Goal: Information Seeking & Learning: Check status

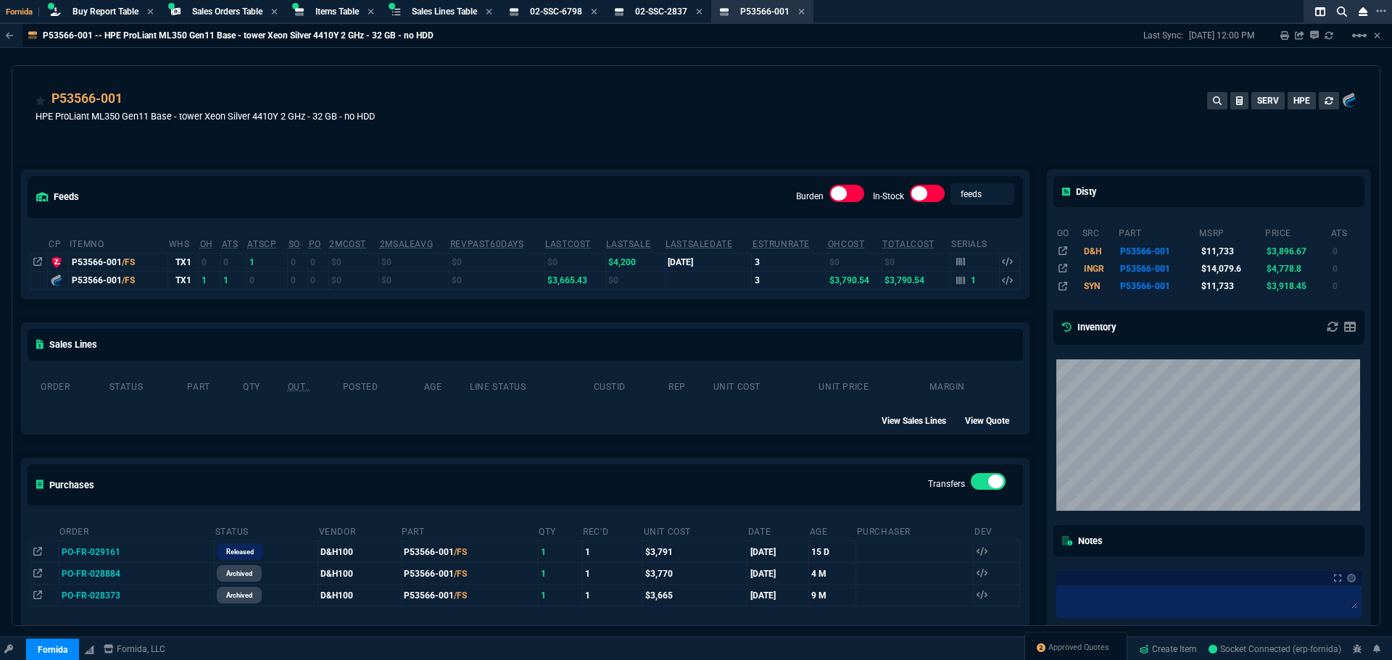
select select "9: OCAM"
click at [509, 127] on div "P53566-001 HPE ProLiant ML350 Gen11 Base - tower Xeon Silver 4410Y 2 GHz - 32 G…" at bounding box center [696, 114] width 1321 height 51
click at [597, 16] on fa-icon at bounding box center [594, 12] width 7 height 10
click at [595, 16] on nx-icon at bounding box center [591, 13] width 7 height 12
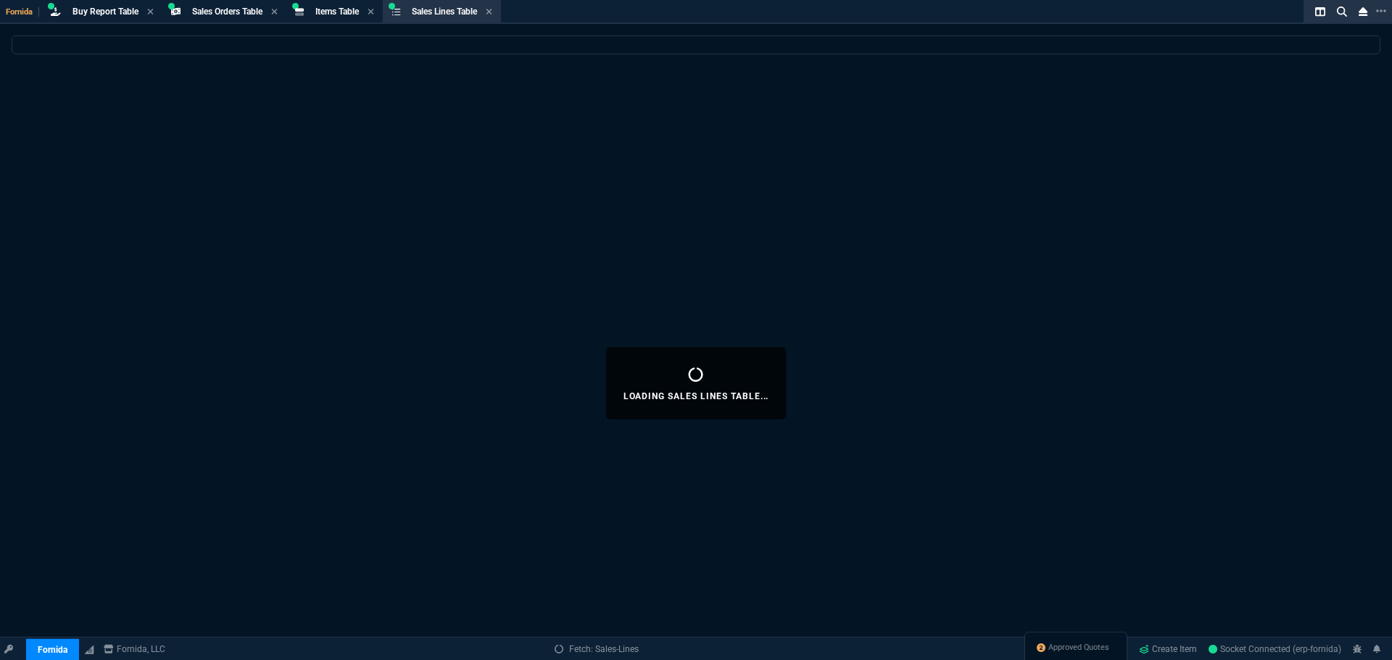
select select
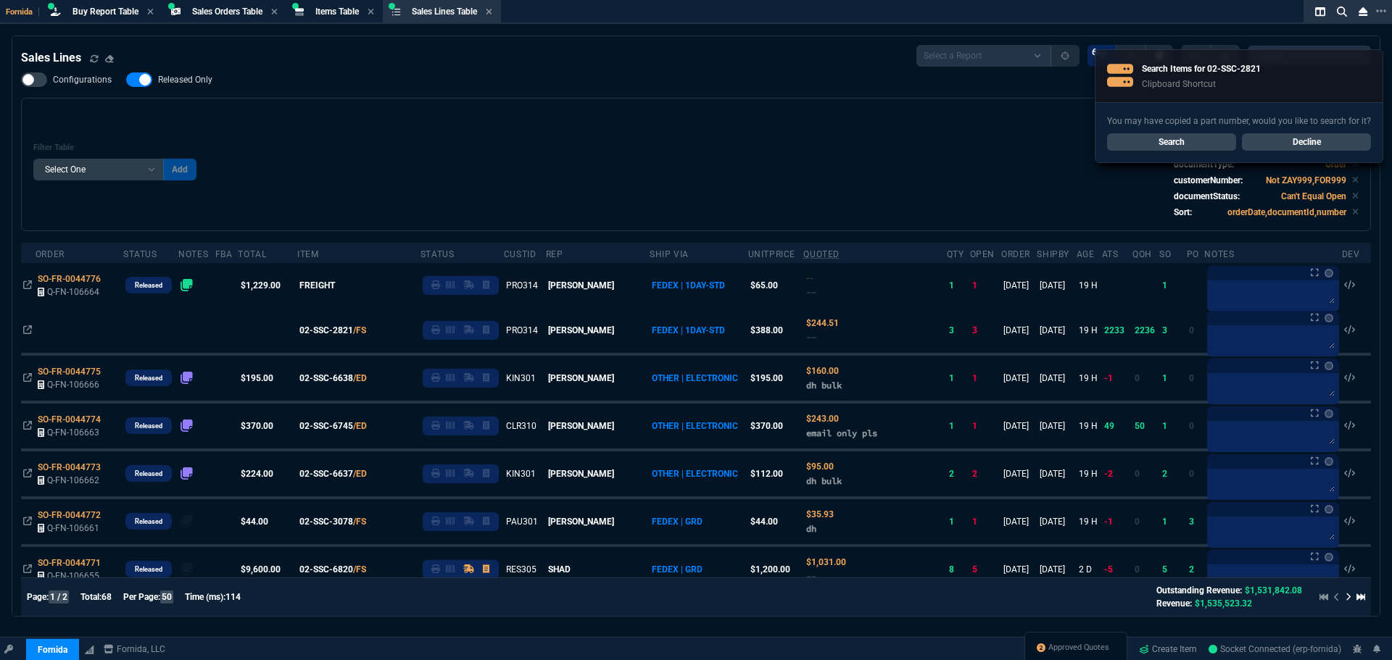
click at [1184, 140] on link "Search" at bounding box center [1171, 141] width 129 height 17
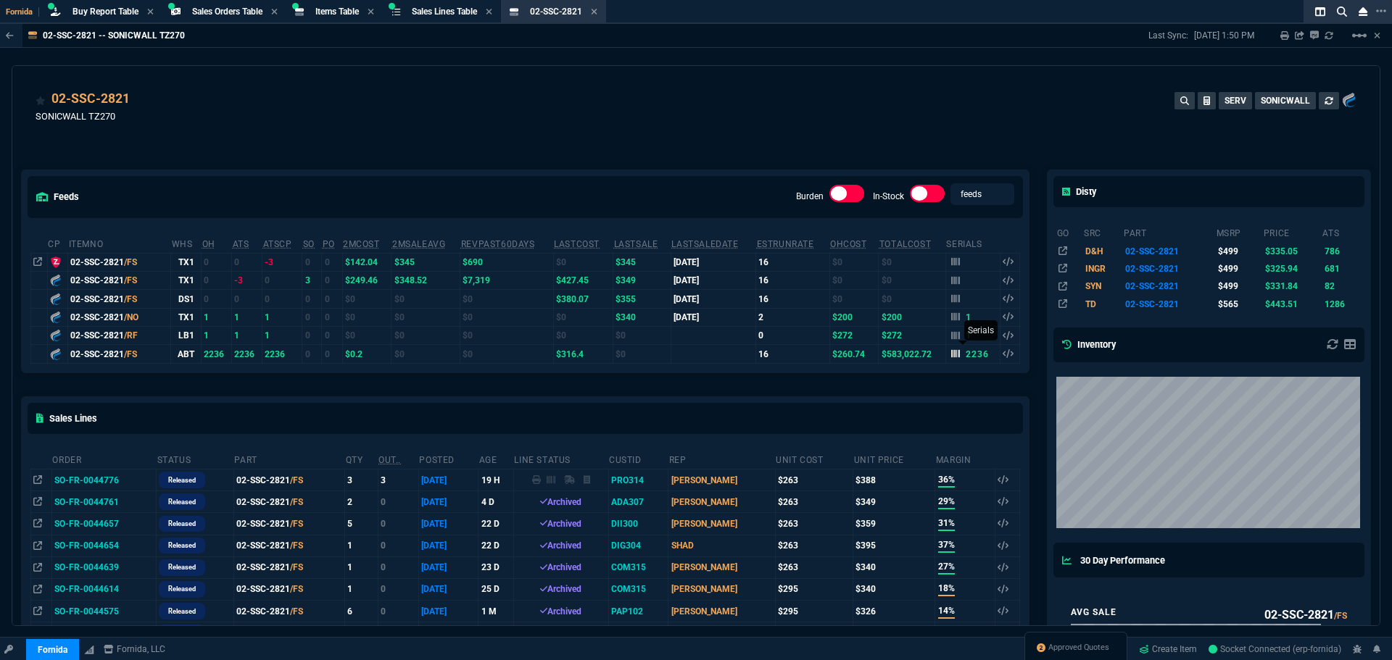
click at [956, 355] on div "2236" at bounding box center [970, 354] width 38 height 13
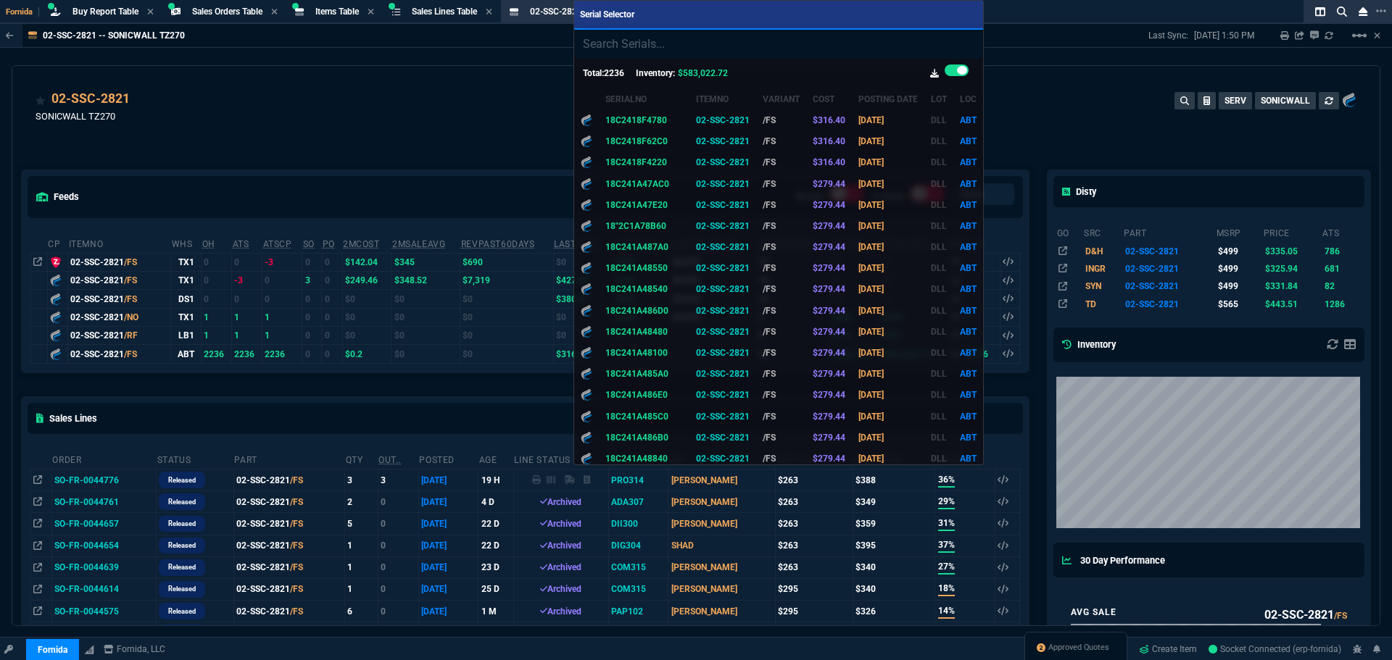
click at [1036, 91] on div at bounding box center [696, 330] width 1392 height 660
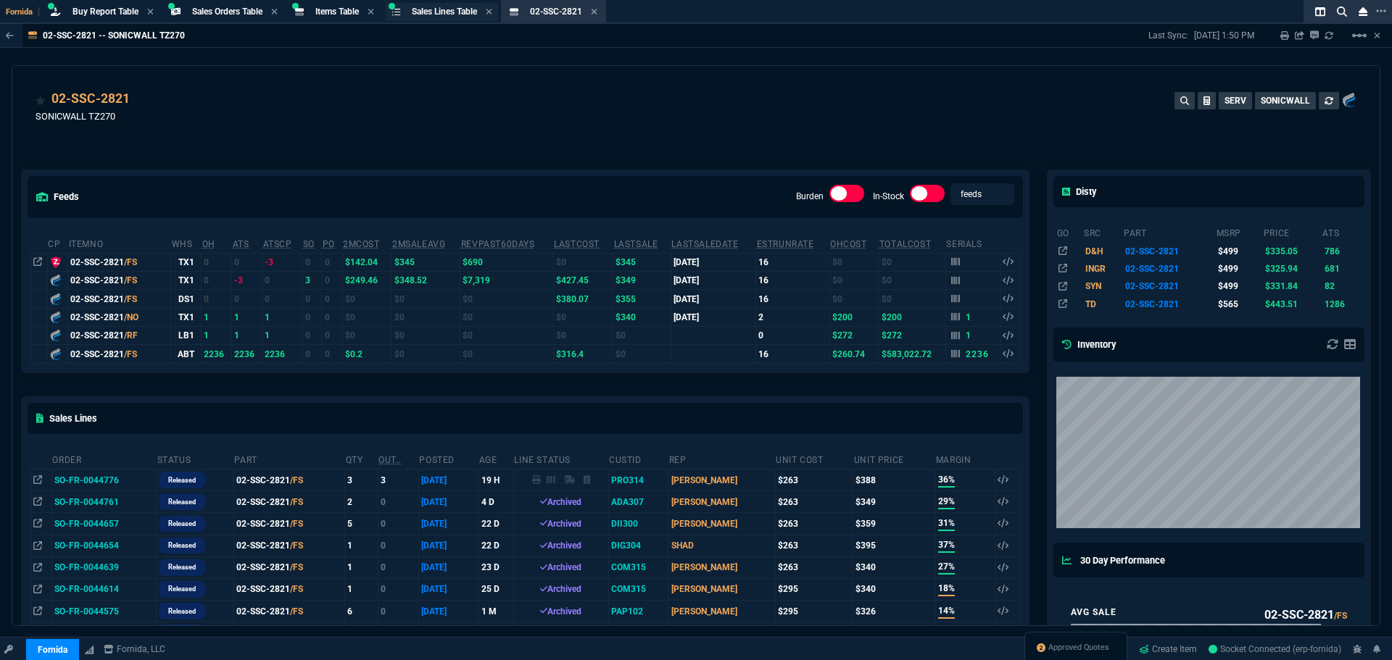
click at [457, 8] on span "Sales Lines Table" at bounding box center [444, 12] width 65 height 10
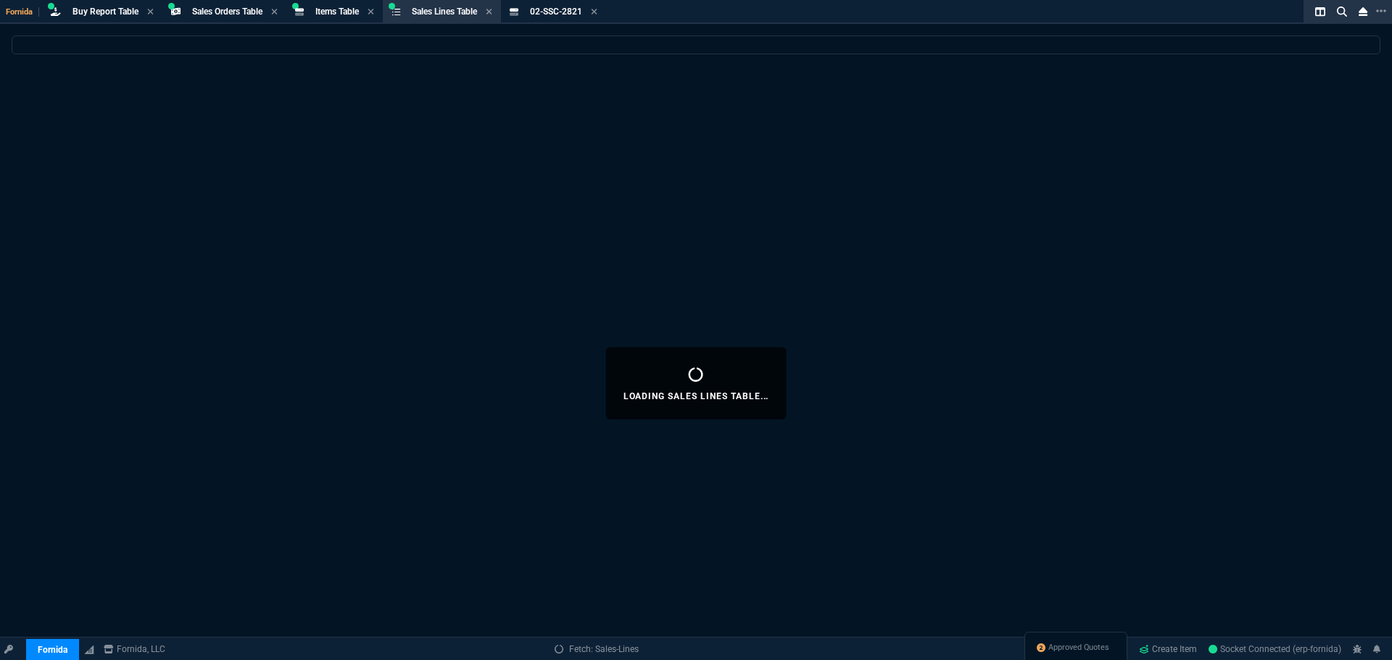
select select
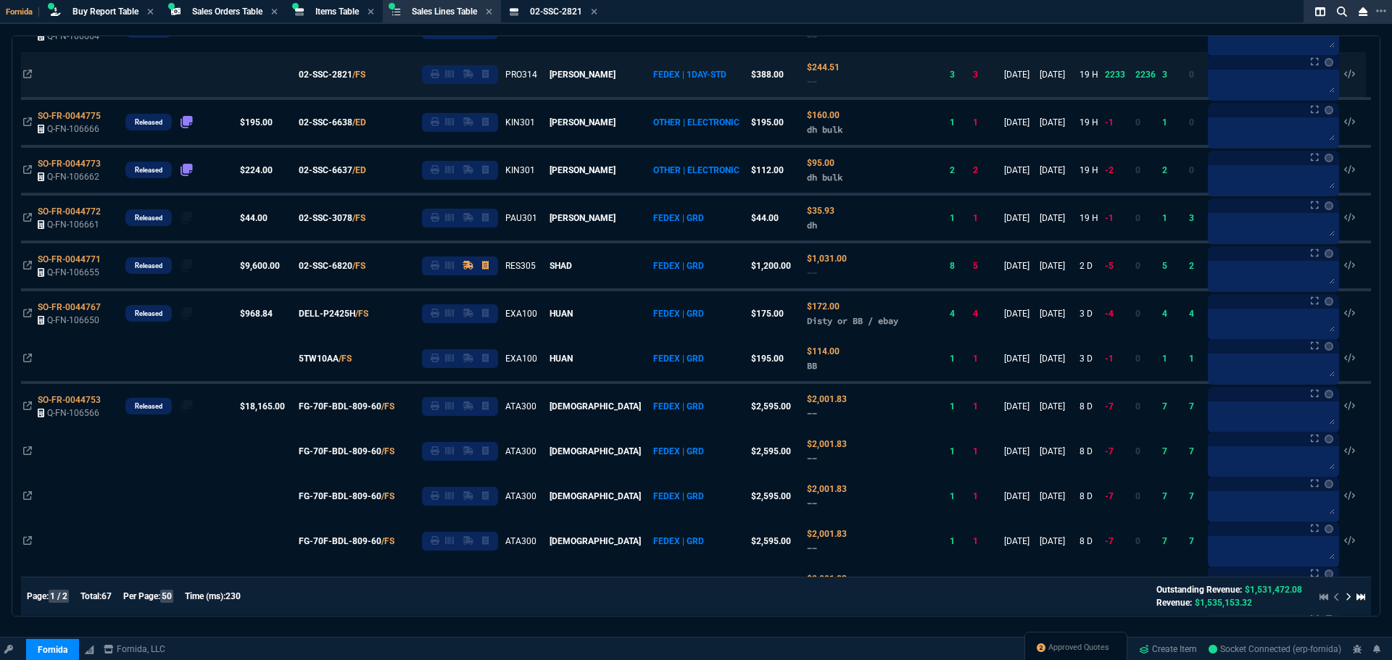
scroll to position [254, 0]
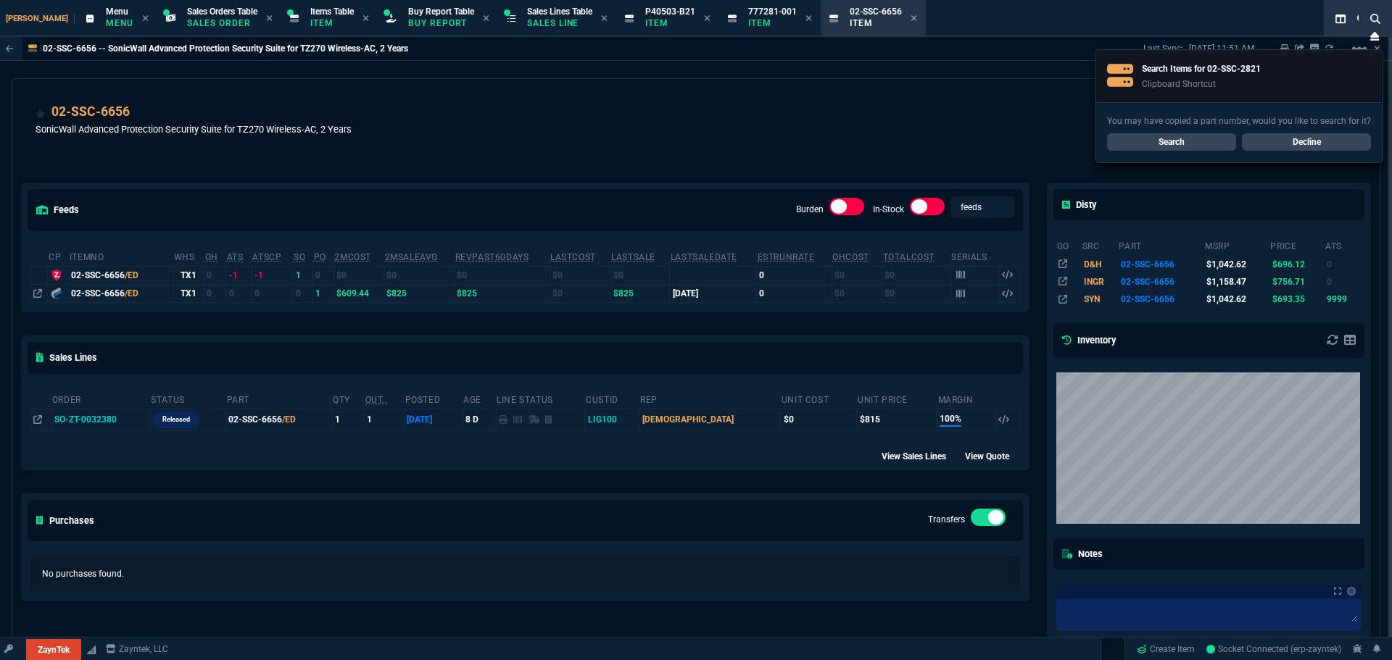
select select "9: OCAM"
click at [704, 20] on icon at bounding box center [707, 18] width 7 height 9
click at [703, 20] on icon at bounding box center [706, 18] width 6 height 6
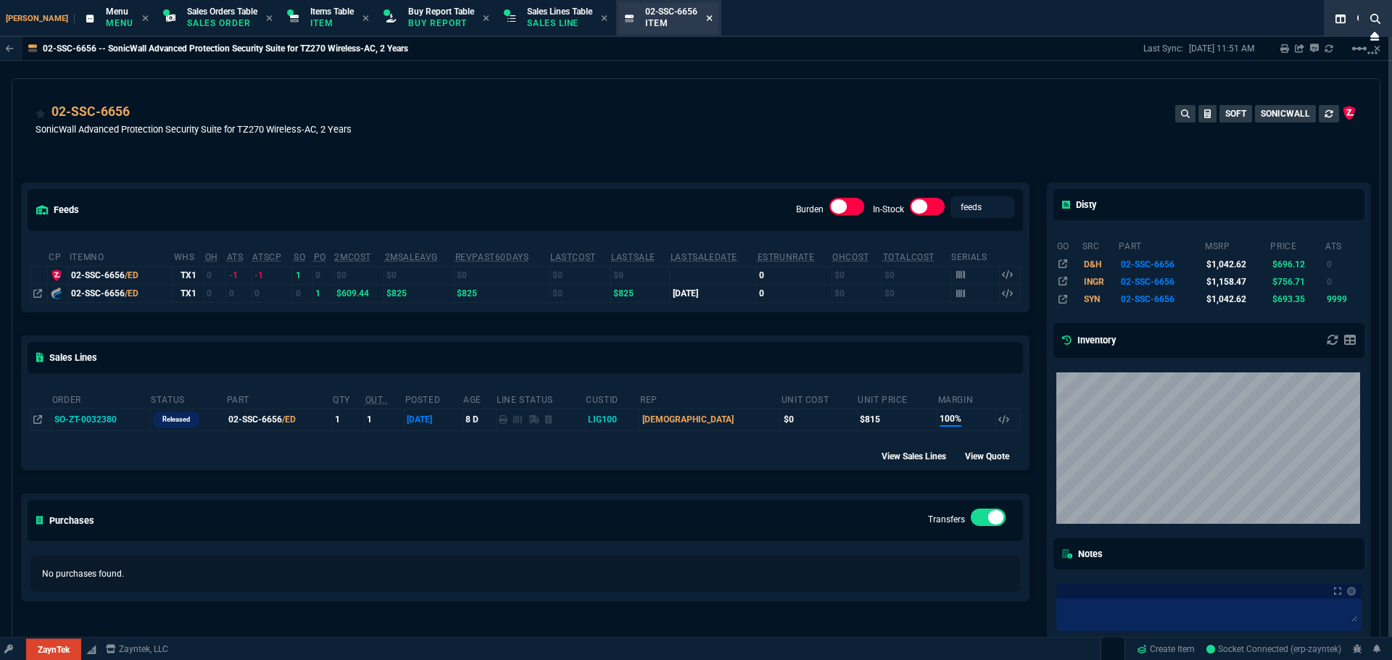
click at [706, 17] on icon at bounding box center [709, 18] width 7 height 9
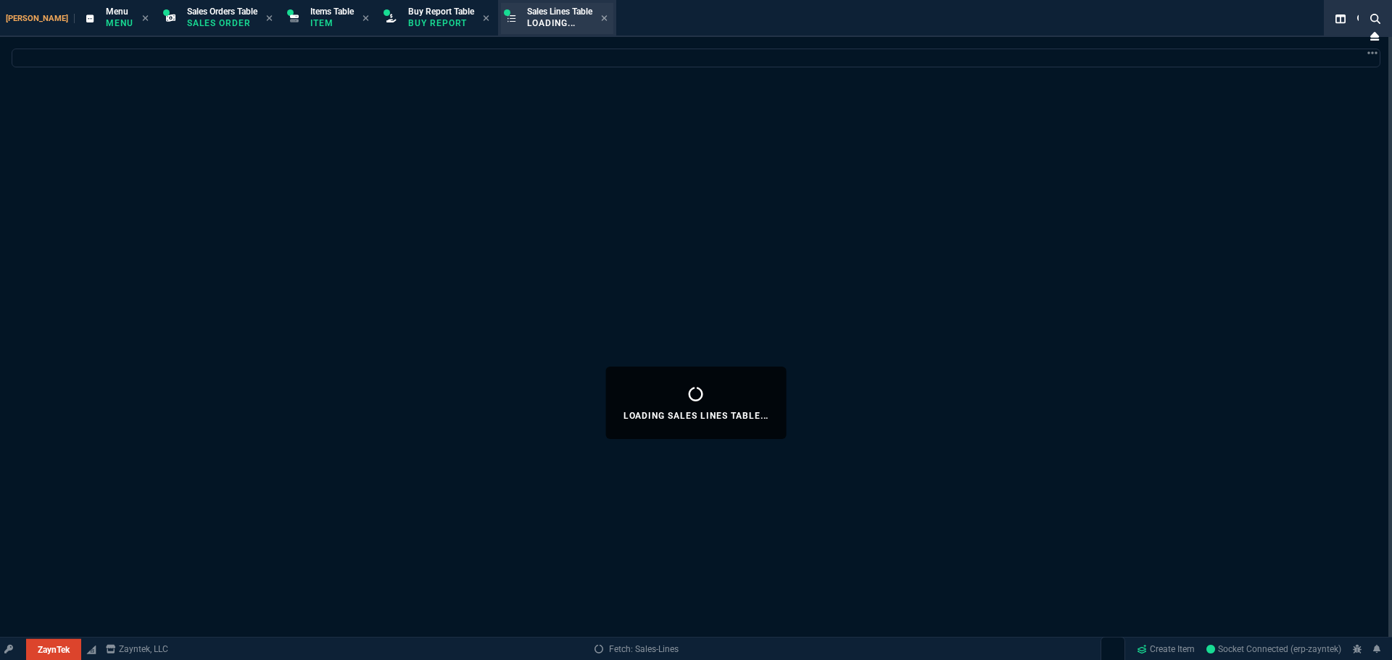
click at [527, 15] on span "Sales Lines Table" at bounding box center [559, 12] width 65 height 10
select select
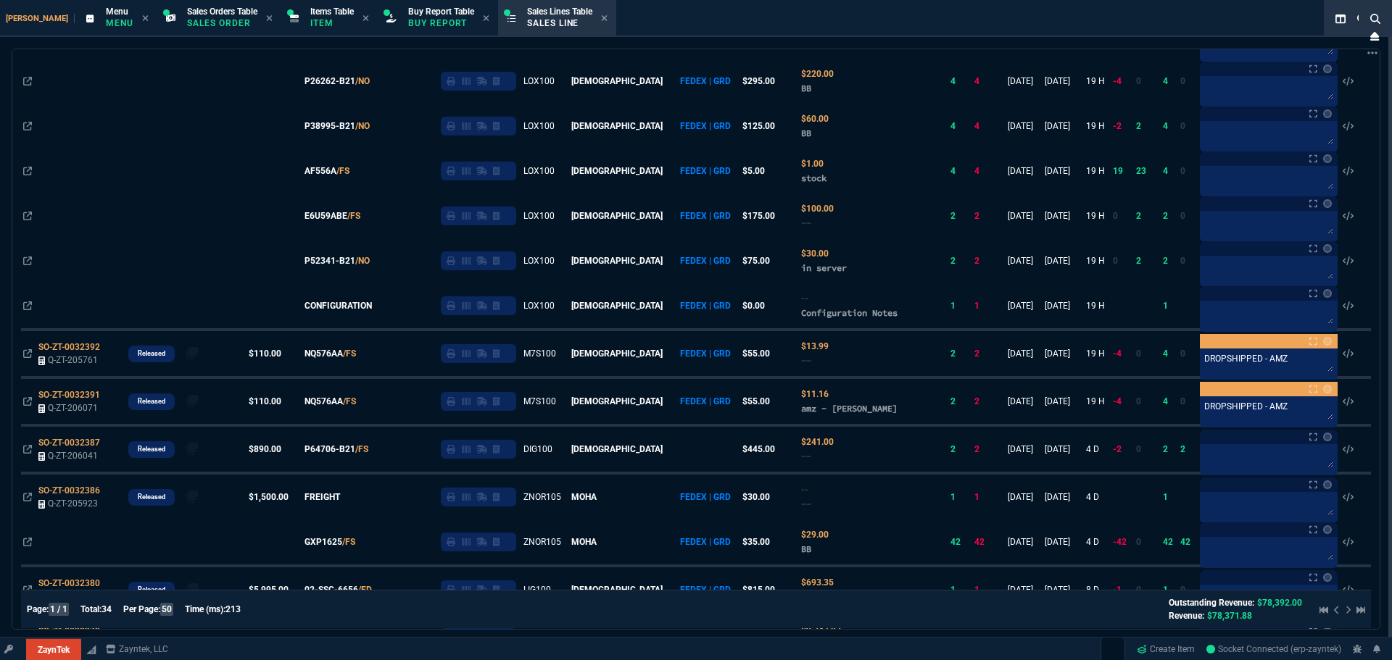
scroll to position [1033, 0]
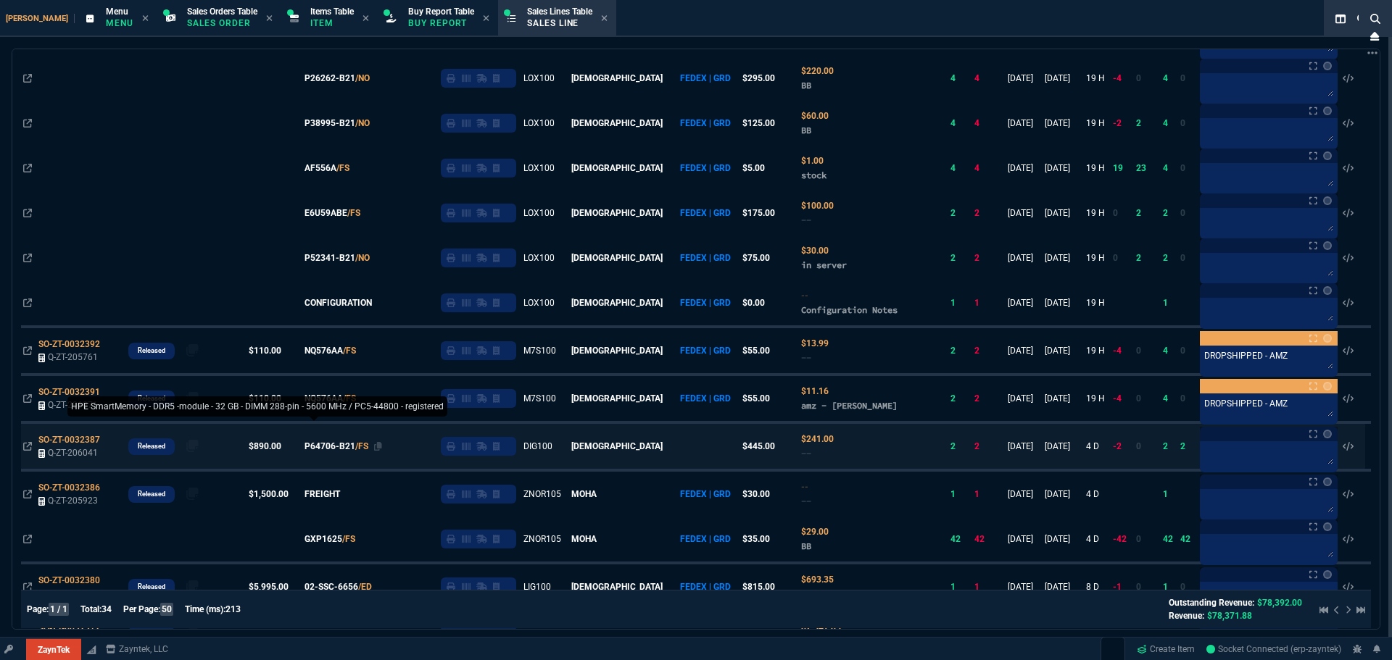
click at [351, 442] on span "P64706-B21" at bounding box center [330, 446] width 51 height 13
